Goal: Task Accomplishment & Management: Use online tool/utility

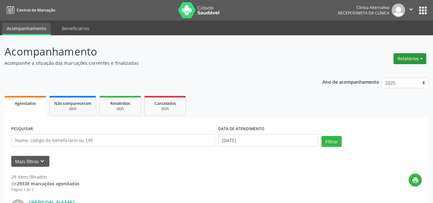
click at [414, 58] on button "Relatórios" at bounding box center [410, 58] width 33 height 11
click at [376, 70] on link "Agendamentos" at bounding box center [392, 72] width 69 height 9
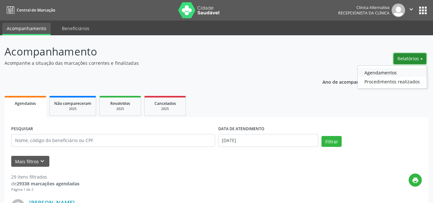
select select "9"
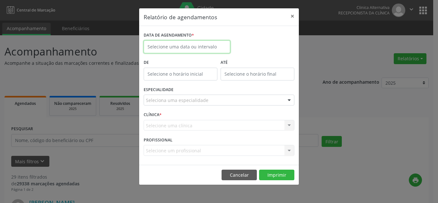
click at [213, 49] on input "text" at bounding box center [187, 46] width 87 height 13
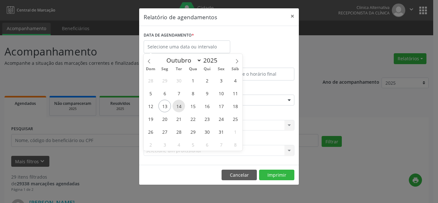
click at [180, 106] on span "14" at bounding box center [179, 106] width 13 height 13
type input "[DATE]"
click at [180, 106] on span "14" at bounding box center [179, 106] width 13 height 13
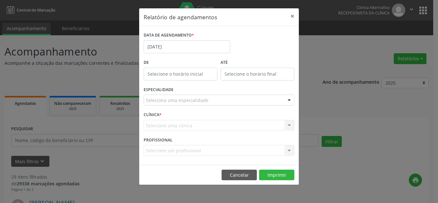
click at [290, 98] on div at bounding box center [289, 100] width 10 height 11
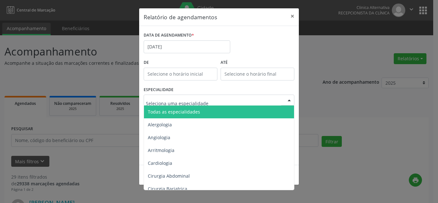
click at [222, 111] on span "Todas as especialidades" at bounding box center [219, 112] width 151 height 13
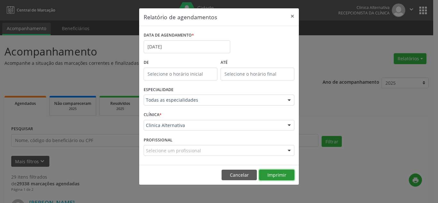
click at [274, 175] on button "Imprimir" at bounding box center [276, 175] width 35 height 11
